Goal: Find specific page/section: Find specific page/section

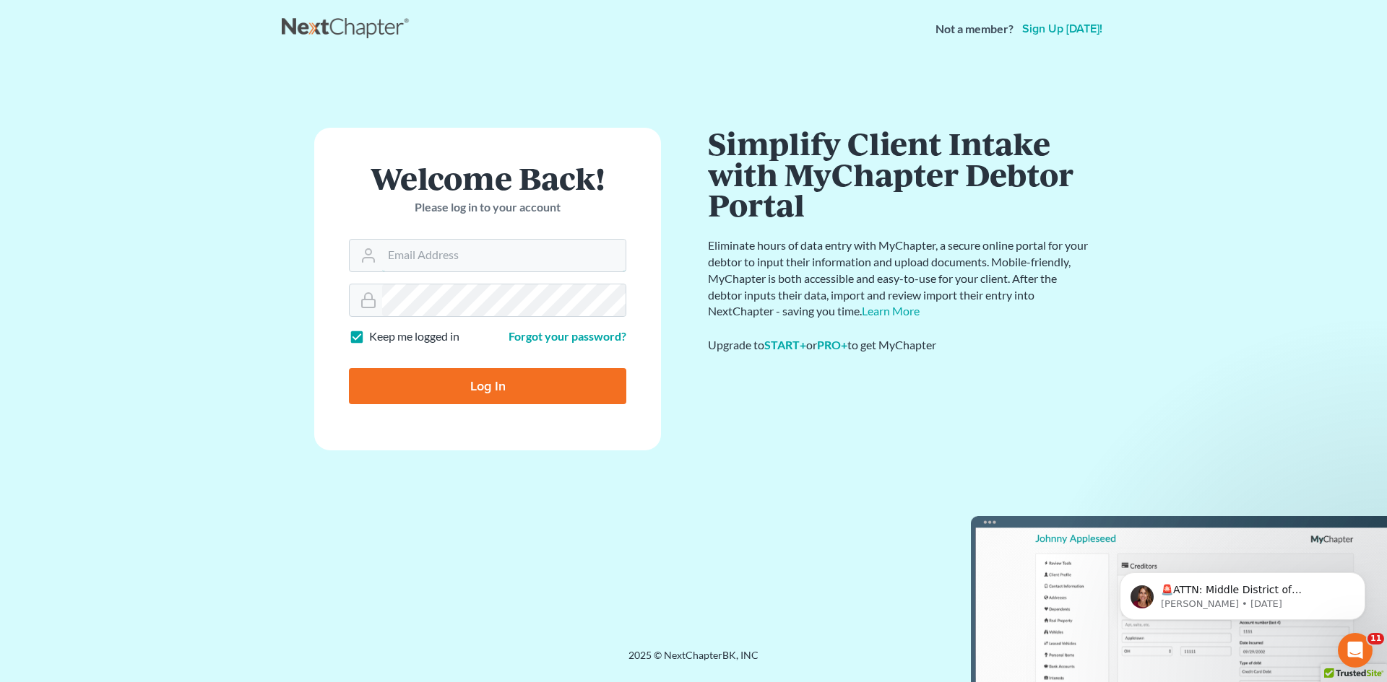
type input "echilders@rlkglaw.com"
click at [433, 382] on input "Log In" at bounding box center [487, 386] width 277 height 36
type input "Thinking..."
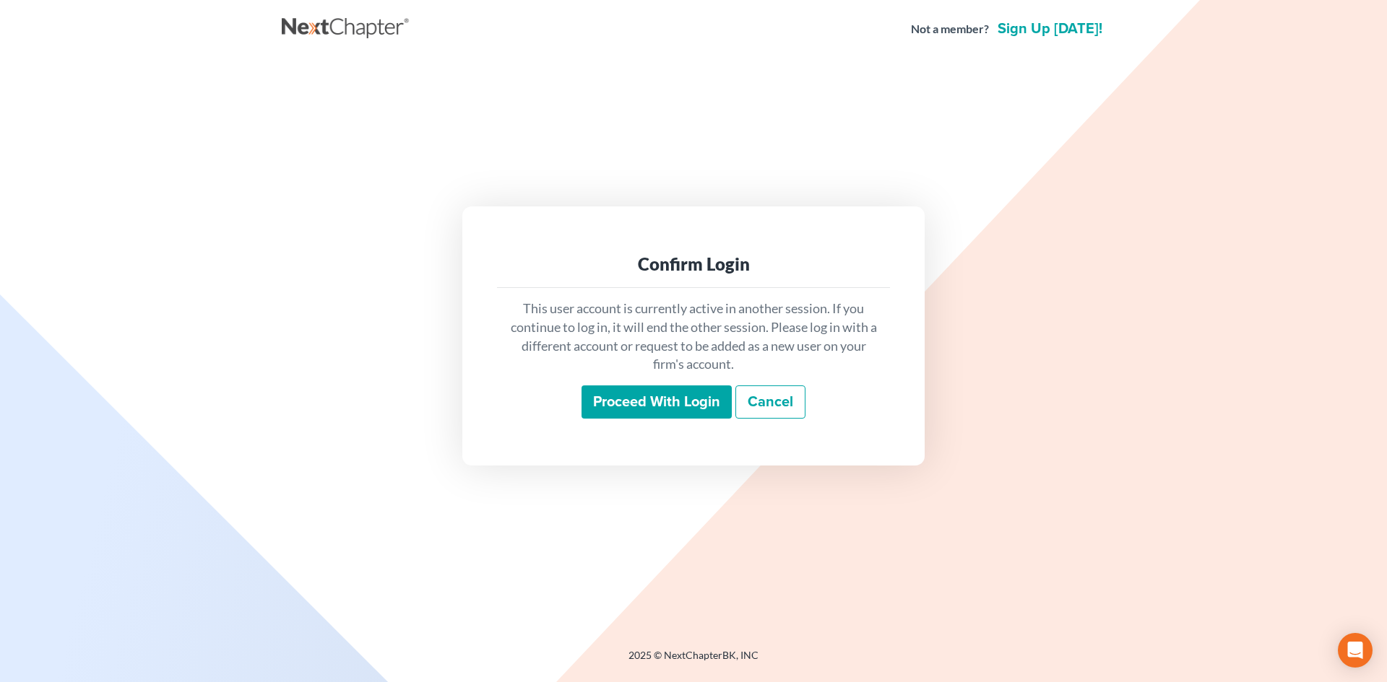
click at [604, 389] on input "Proceed with login" at bounding box center [656, 402] width 150 height 33
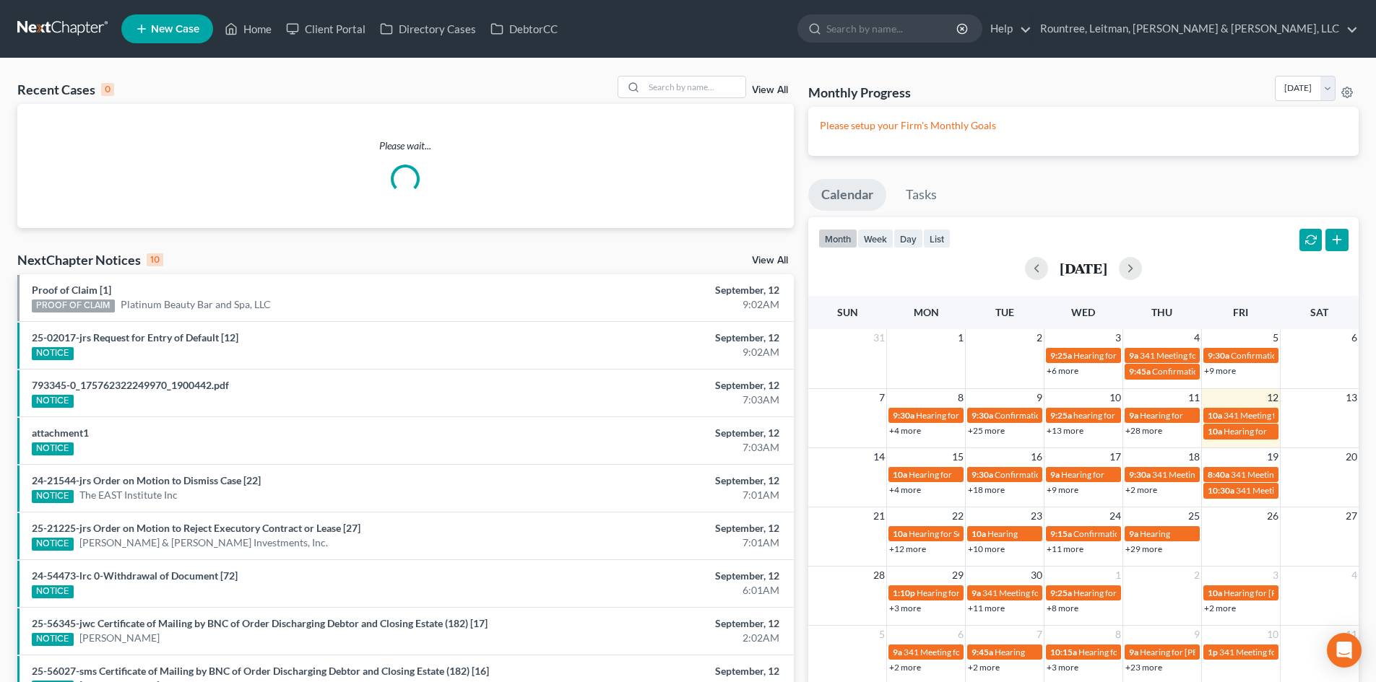
click at [76, 28] on link at bounding box center [63, 29] width 92 height 26
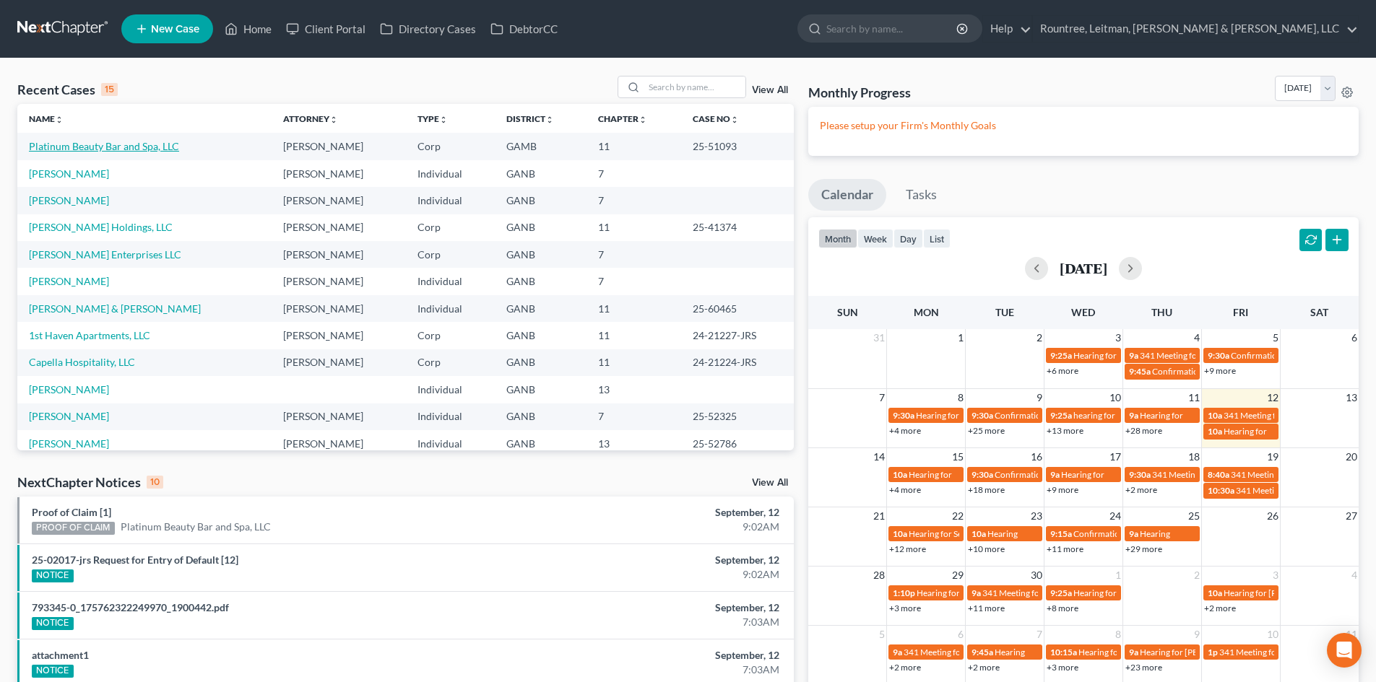
click at [118, 151] on link "Platinum Beauty Bar and Spa, LLC" at bounding box center [104, 146] width 150 height 12
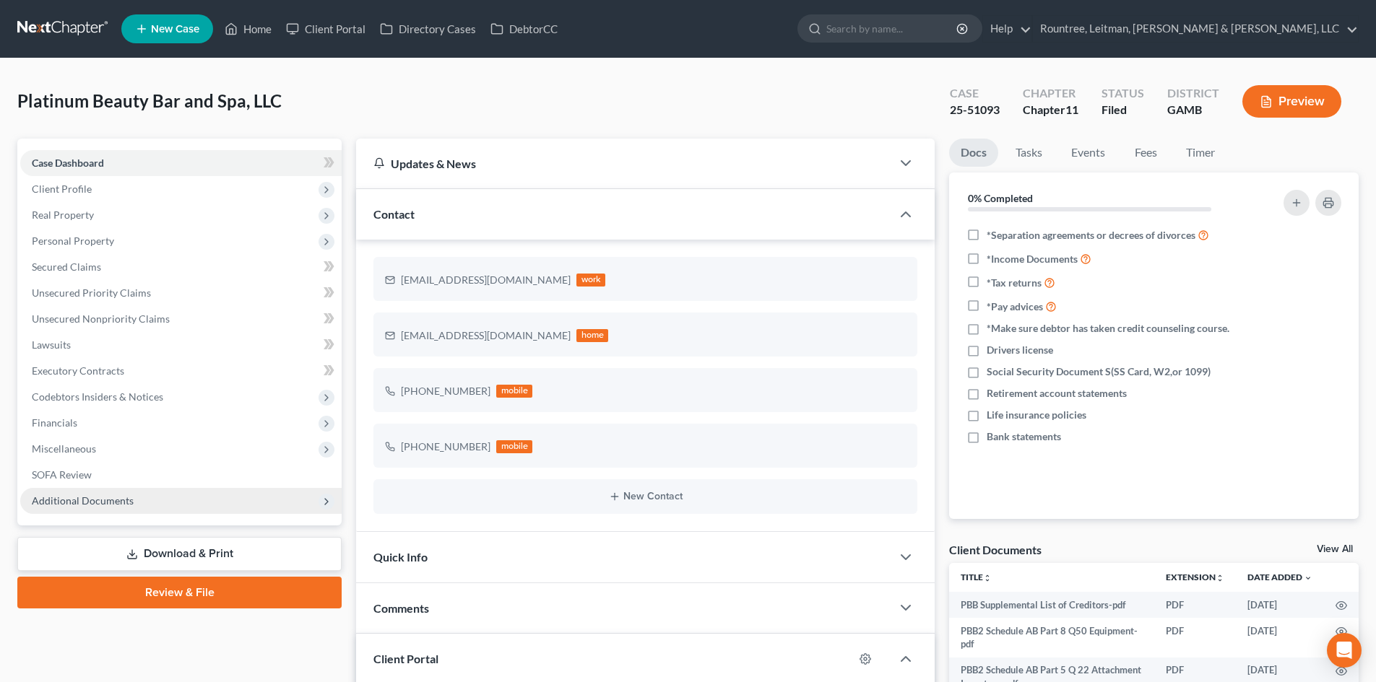
click at [83, 496] on span "Additional Documents" at bounding box center [83, 501] width 102 height 12
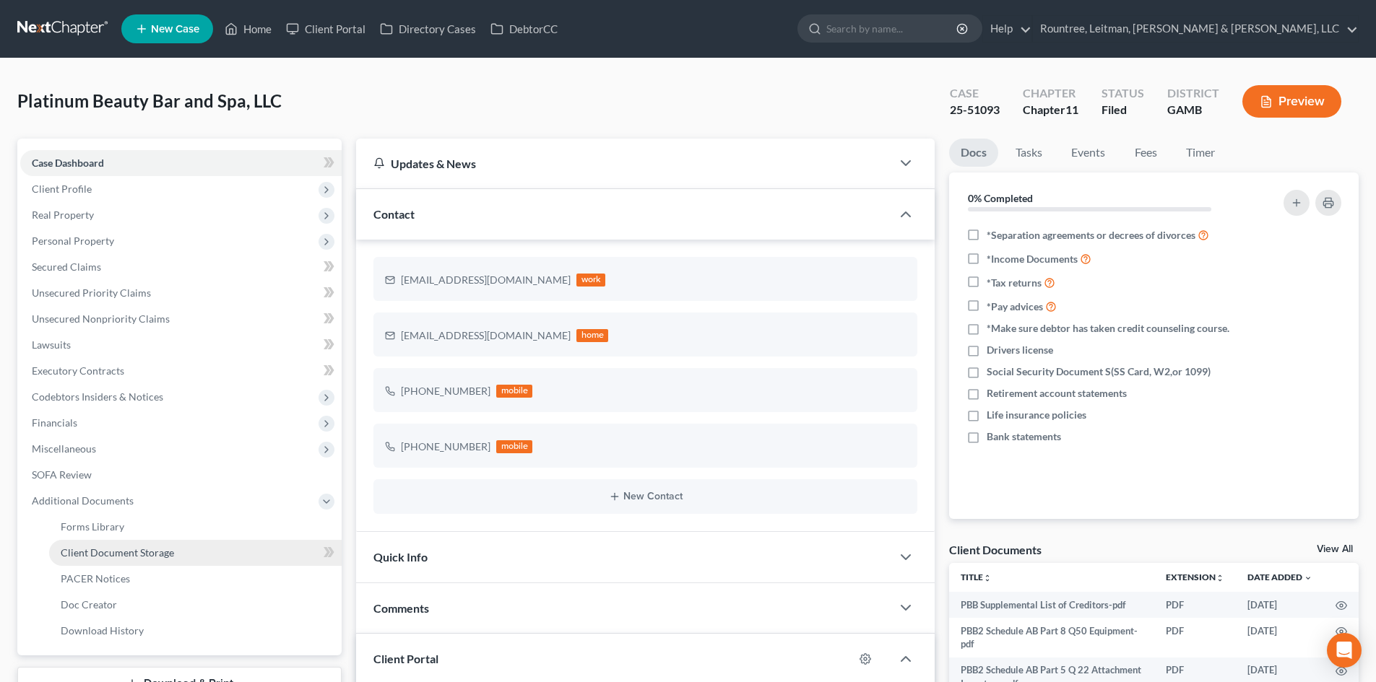
click at [110, 551] on span "Client Document Storage" at bounding box center [117, 553] width 113 height 12
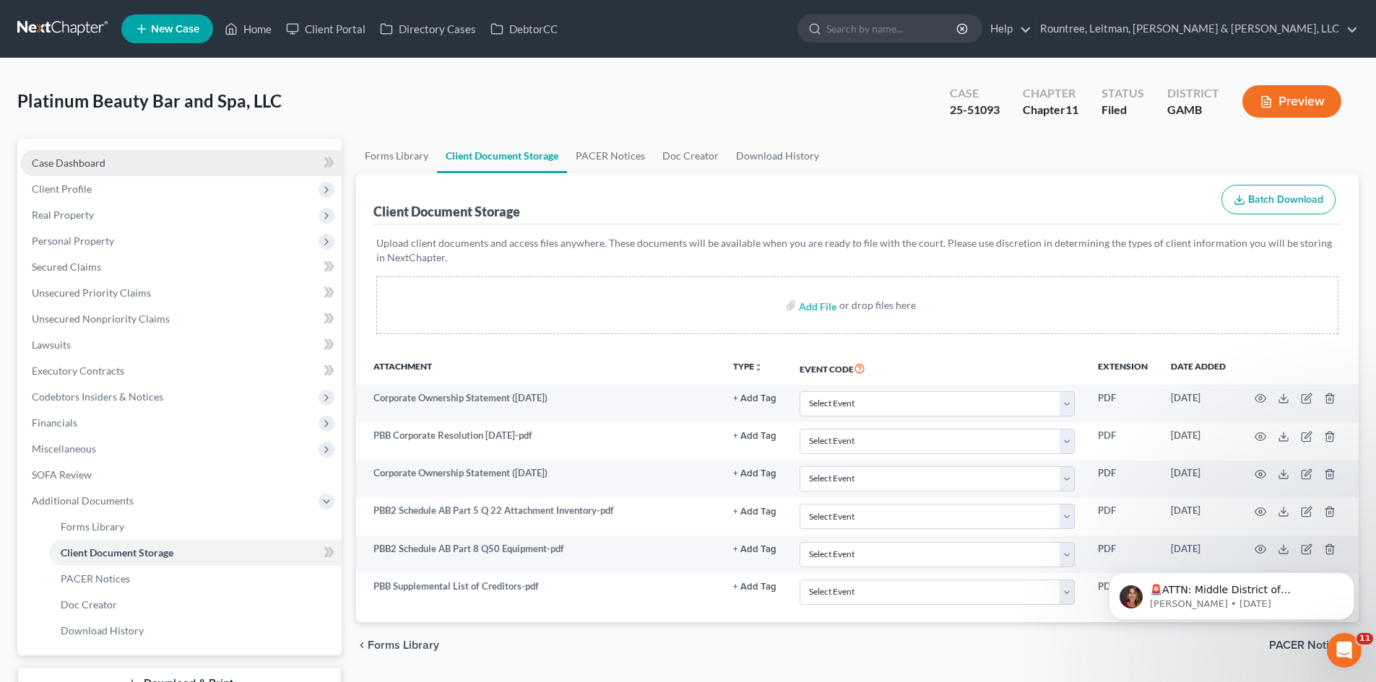
click at [103, 164] on span "Case Dashboard" at bounding box center [69, 163] width 74 height 12
